Goal: Navigation & Orientation: Find specific page/section

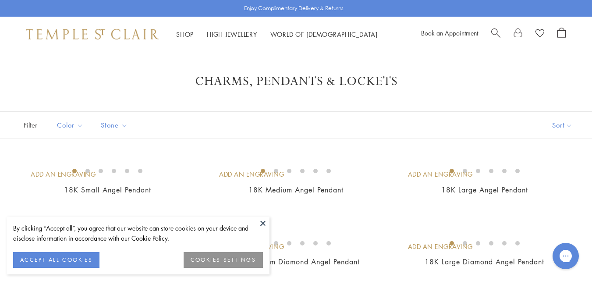
scroll to position [29, 0]
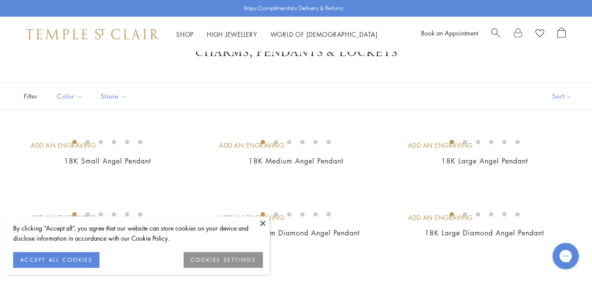
click at [228, 256] on button "COOKIES SETTINGS" at bounding box center [223, 260] width 79 height 16
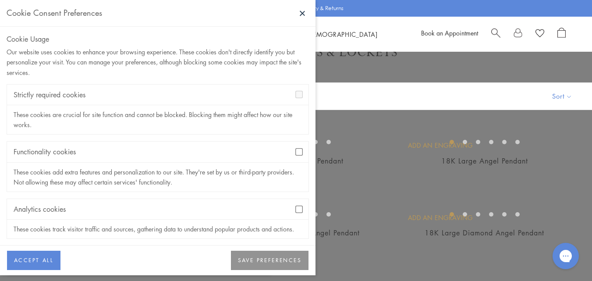
click at [256, 258] on button "SAVE PREFERENCES" at bounding box center [270, 260] width 78 height 19
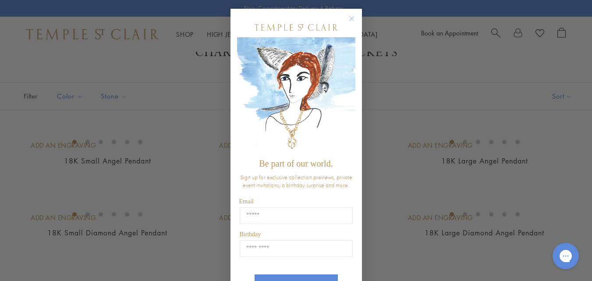
click at [350, 55] on img "POPUP Form" at bounding box center [296, 95] width 118 height 117
click at [352, 57] on img "POPUP Form" at bounding box center [296, 95] width 118 height 117
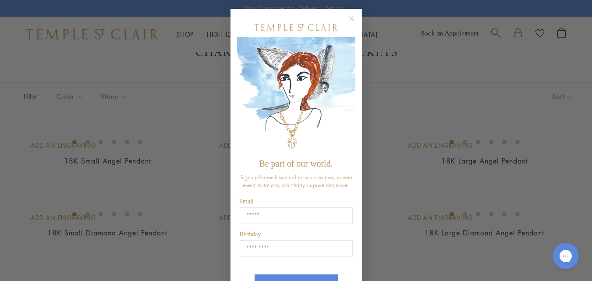
click at [346, 16] on circle "Close dialog" at bounding box center [351, 19] width 11 height 11
click at [348, 18] on circle "Close dialog" at bounding box center [351, 19] width 11 height 11
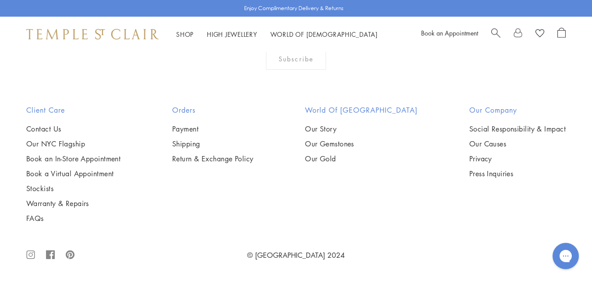
scroll to position [5244, 0]
drag, startPoint x: 595, startPoint y: 11, endPoint x: 598, endPoint y: 239, distance: 227.6
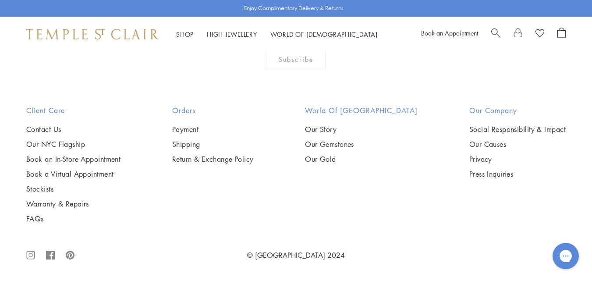
scroll to position [4335, 0]
click at [244, 32] on link "High Jewellery High Jewellery" at bounding box center [232, 34] width 50 height 9
